Goal: Transaction & Acquisition: Purchase product/service

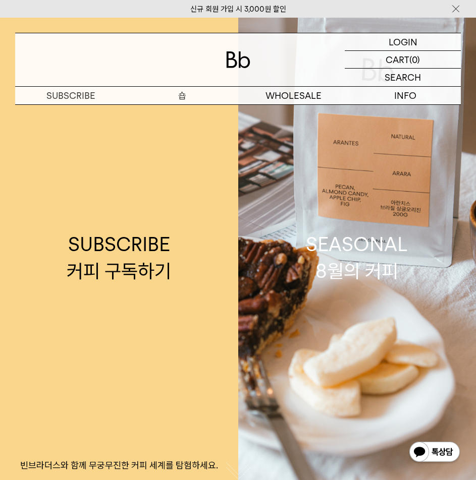
click at [179, 97] on p "숍" at bounding box center [182, 96] width 111 height 18
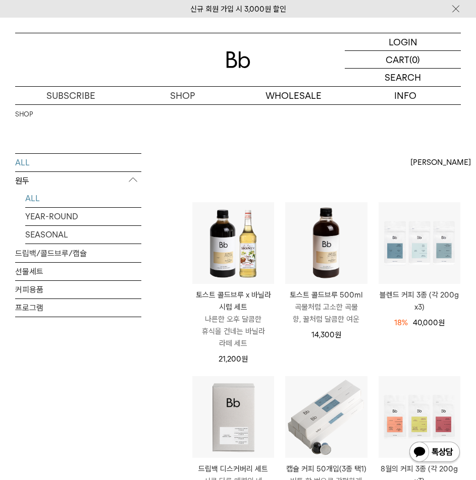
click at [30, 197] on link "ALL" at bounding box center [83, 199] width 116 height 18
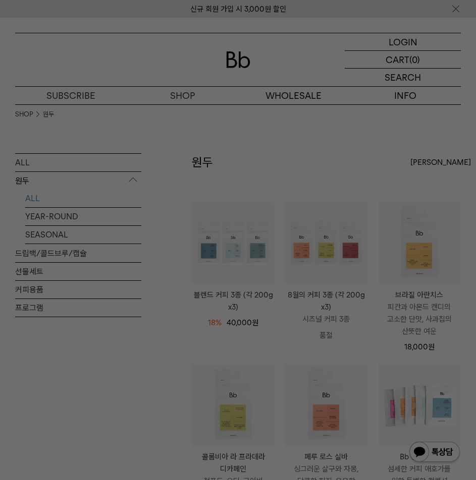
click at [430, 105] on div at bounding box center [238, 240] width 476 height 480
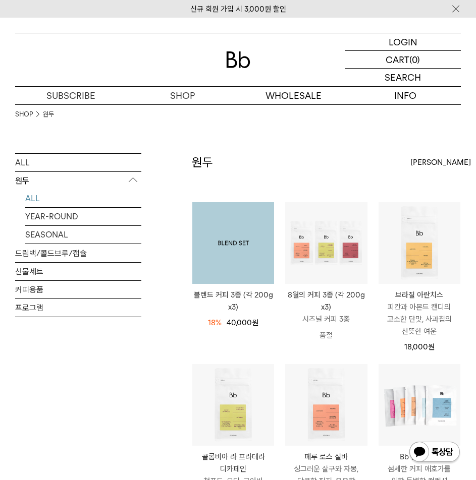
click at [225, 233] on img at bounding box center [233, 243] width 82 height 82
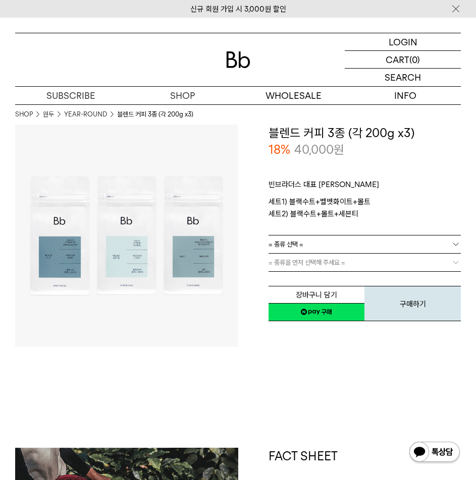
drag, startPoint x: 361, startPoint y: 212, endPoint x: 375, endPoint y: 184, distance: 31.4
click at [375, 184] on div "빈브라더스 대표 블렌드 세트 세트1) 블랙수트+벨벳화이트+몰트 세트2) 블랙수트+몰트+세븐티 로스팅 일자 안내" at bounding box center [364, 196] width 193 height 77
click at [375, 184] on p "빈브라더스 대표 블렌드 세트" at bounding box center [364, 187] width 193 height 17
drag, startPoint x: 388, startPoint y: 165, endPoint x: 385, endPoint y: 198, distance: 33.4
click at [385, 198] on div "빈브라더스 대표 블렌드 세트 세트1) 블랙수트+벨벳화이트+몰트 세트2) 블랙수트+몰트+세븐티 로스팅 일자 안내" at bounding box center [364, 196] width 193 height 77
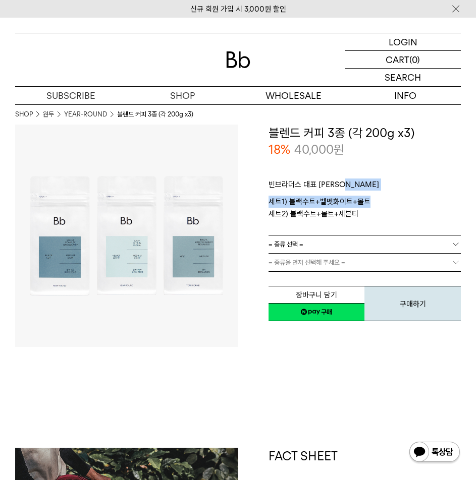
click at [385, 198] on p "세트1) 블랙수트+벨벳화이트+몰트 세트2) 블랙수트+몰트+세븐티" at bounding box center [364, 208] width 193 height 24
click at [376, 208] on p "세트1) 블랙수트+벨벳화이트+몰트 세트2) 블랙수트+몰트+세븐티" at bounding box center [364, 208] width 193 height 24
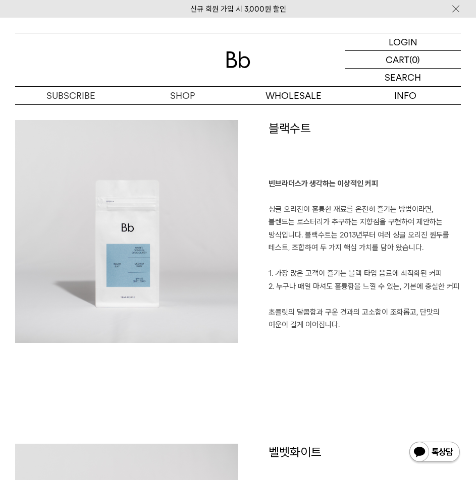
scroll to position [555, 0]
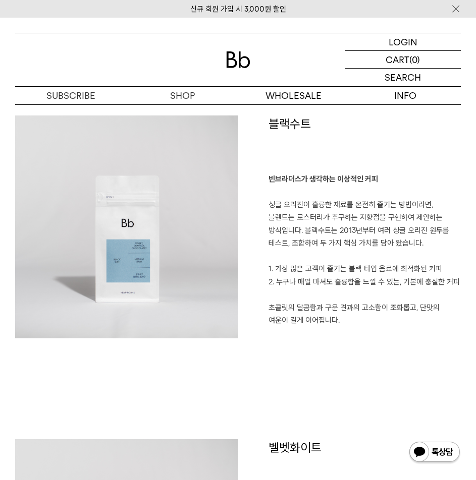
drag, startPoint x: 264, startPoint y: 174, endPoint x: 350, endPoint y: 337, distance: 184.7
click at [350, 337] on div "블랙수트 빈브라더스가 생각하는 이상적인 커피 싱글 오리진이 훌륭한 재료를 온전히 즐기는 방법이라면, 블렌드는 로스터리가 추구하는 지향점을 구현…" at bounding box center [349, 226] width 223 height 223
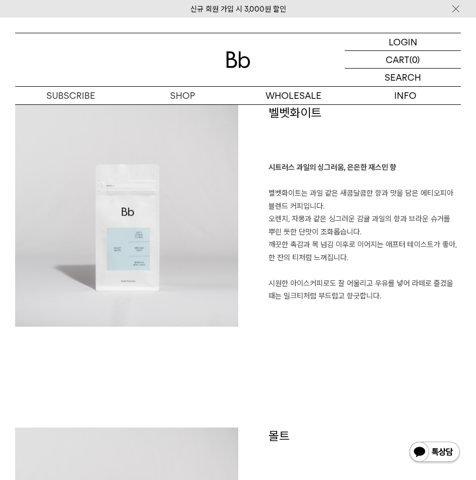
scroll to position [1160, 0]
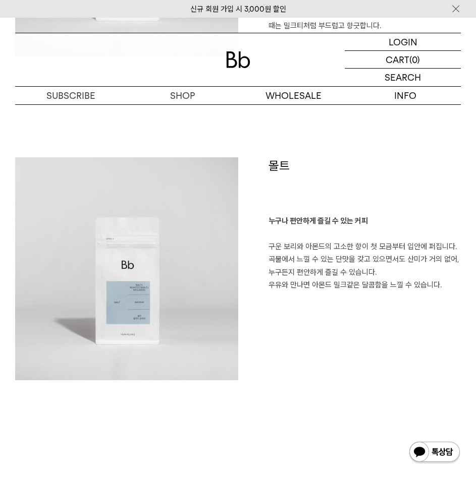
drag, startPoint x: 448, startPoint y: 292, endPoint x: 347, endPoint y: 200, distance: 136.7
click at [347, 200] on div "몰트 누구나 편안하게 즐길 수 있는 커피 구운 보리와 아몬드의 고소한 향이 첫 모금부터 입안에 퍼집니다. 곡물에서 느낄 수 있는 단맛을 갖고 …" at bounding box center [349, 268] width 223 height 223
click at [347, 200] on h1 "몰트" at bounding box center [364, 185] width 193 height 57
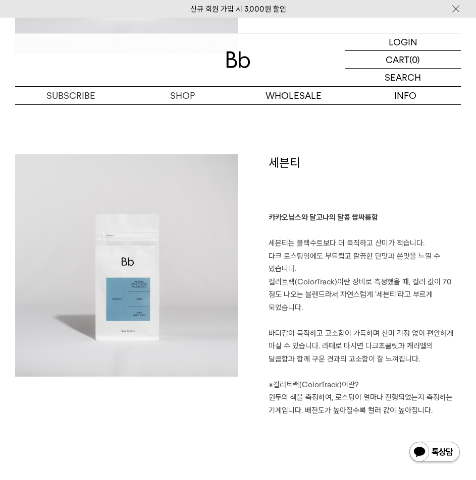
scroll to position [1462, 0]
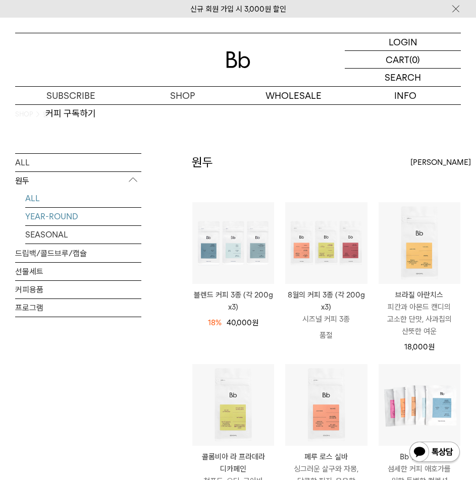
click at [68, 218] on link "YEAR-ROUND" at bounding box center [83, 217] width 116 height 18
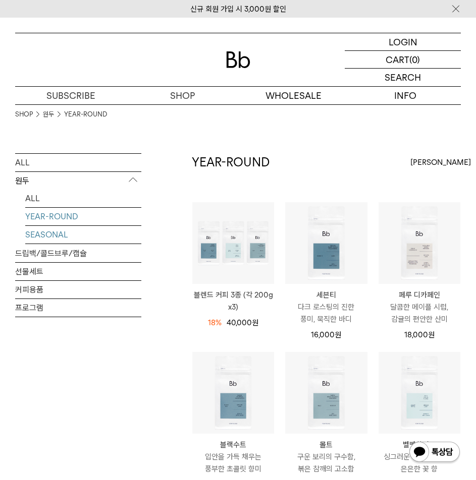
click at [42, 235] on link "SEASONAL" at bounding box center [83, 235] width 116 height 18
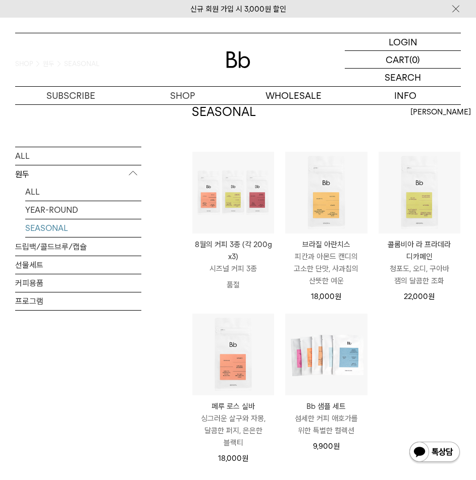
scroll to position [51, 0]
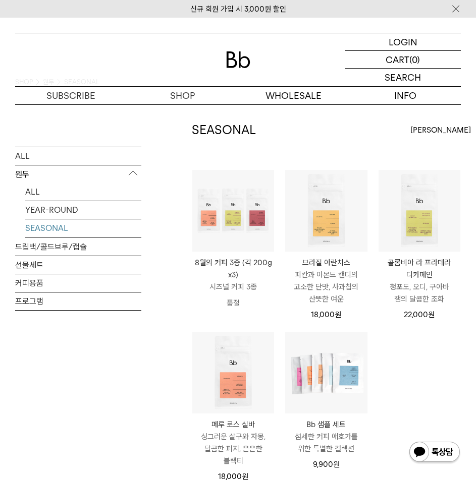
scroll to position [50, 0]
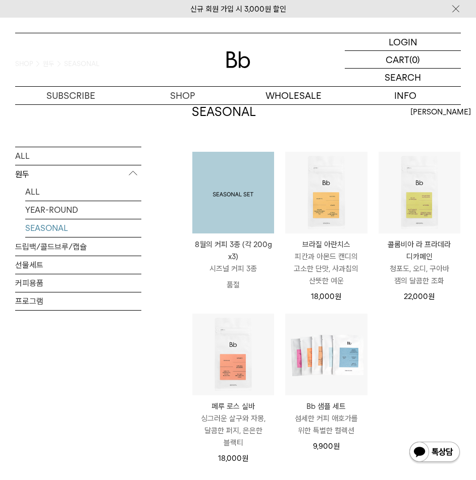
click at [234, 187] on img at bounding box center [233, 193] width 82 height 82
